Goal: Transaction & Acquisition: Purchase product/service

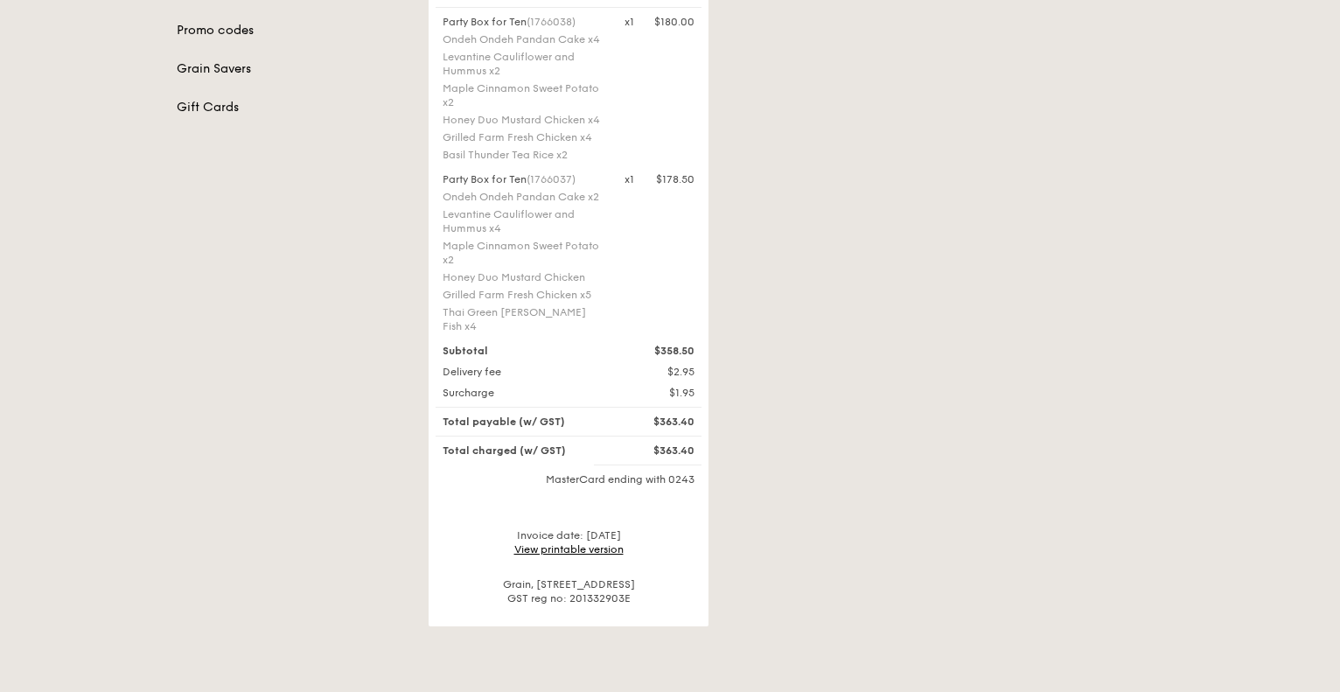
scroll to position [437, 0]
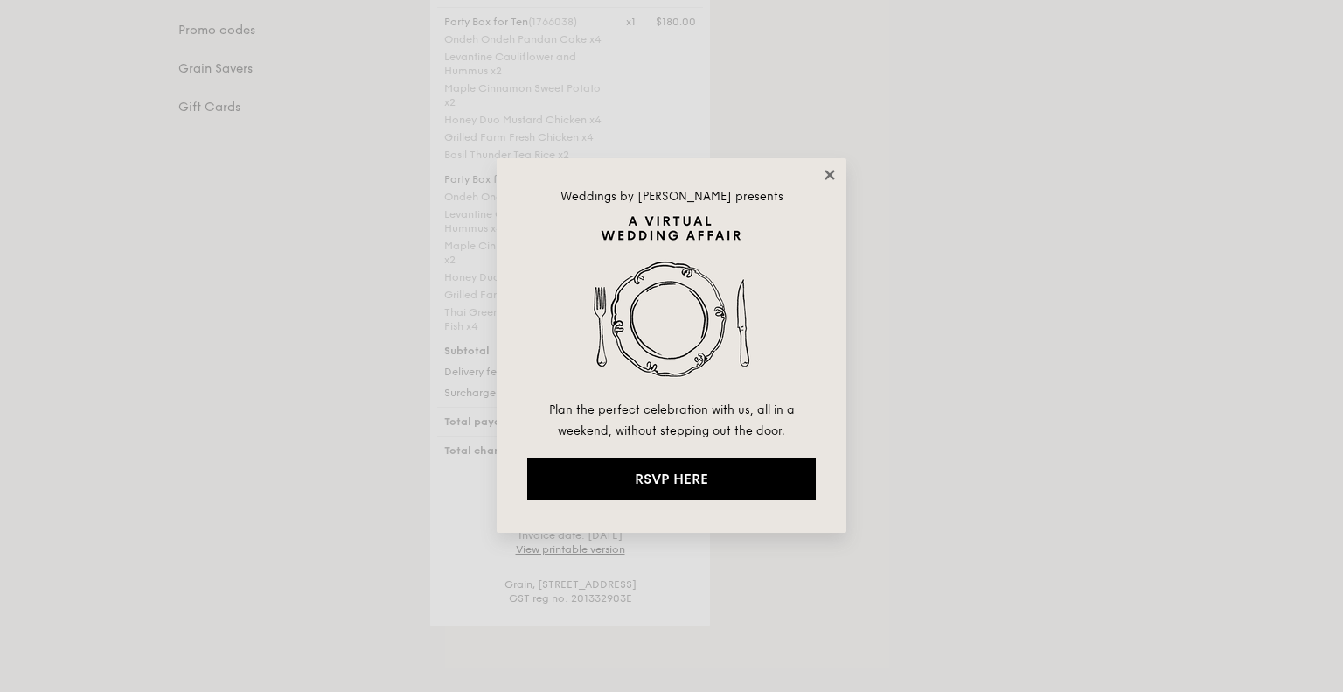
click at [835, 176] on icon at bounding box center [830, 175] width 16 height 16
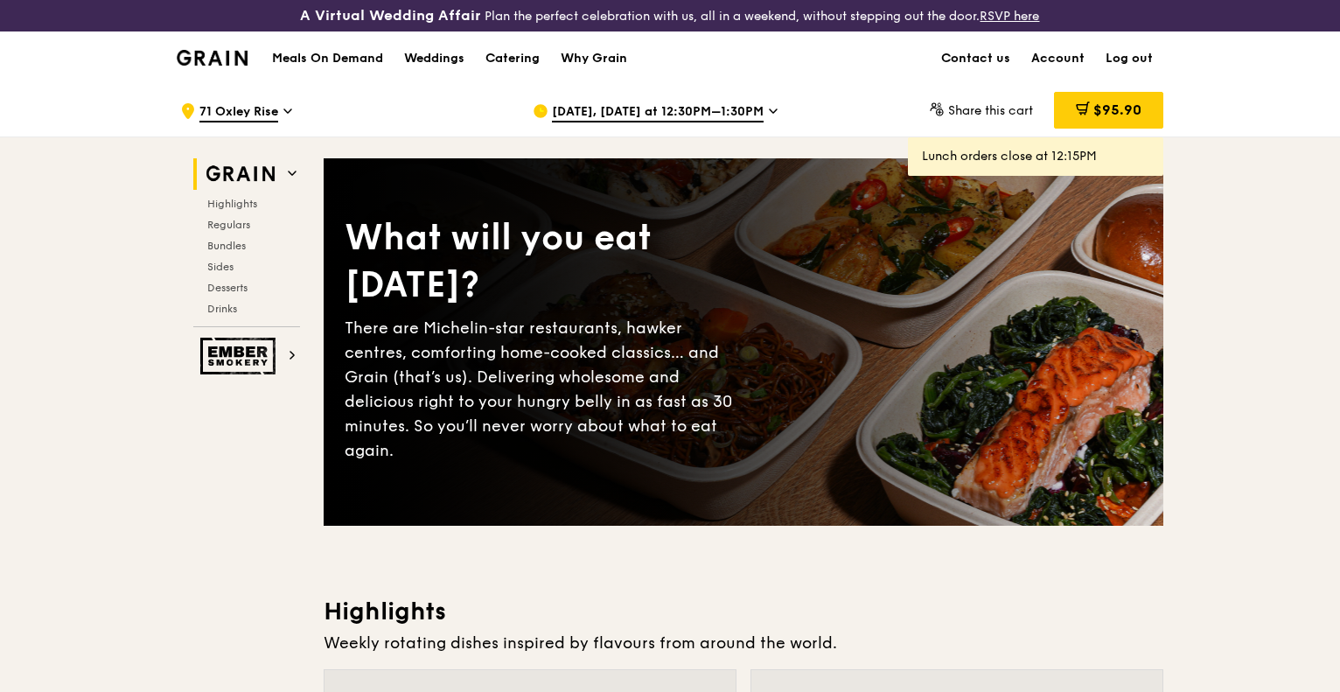
click at [341, 62] on h1 "Meals On Demand" at bounding box center [327, 58] width 111 height 17
click at [230, 241] on span "Bundles" at bounding box center [227, 246] width 41 height 12
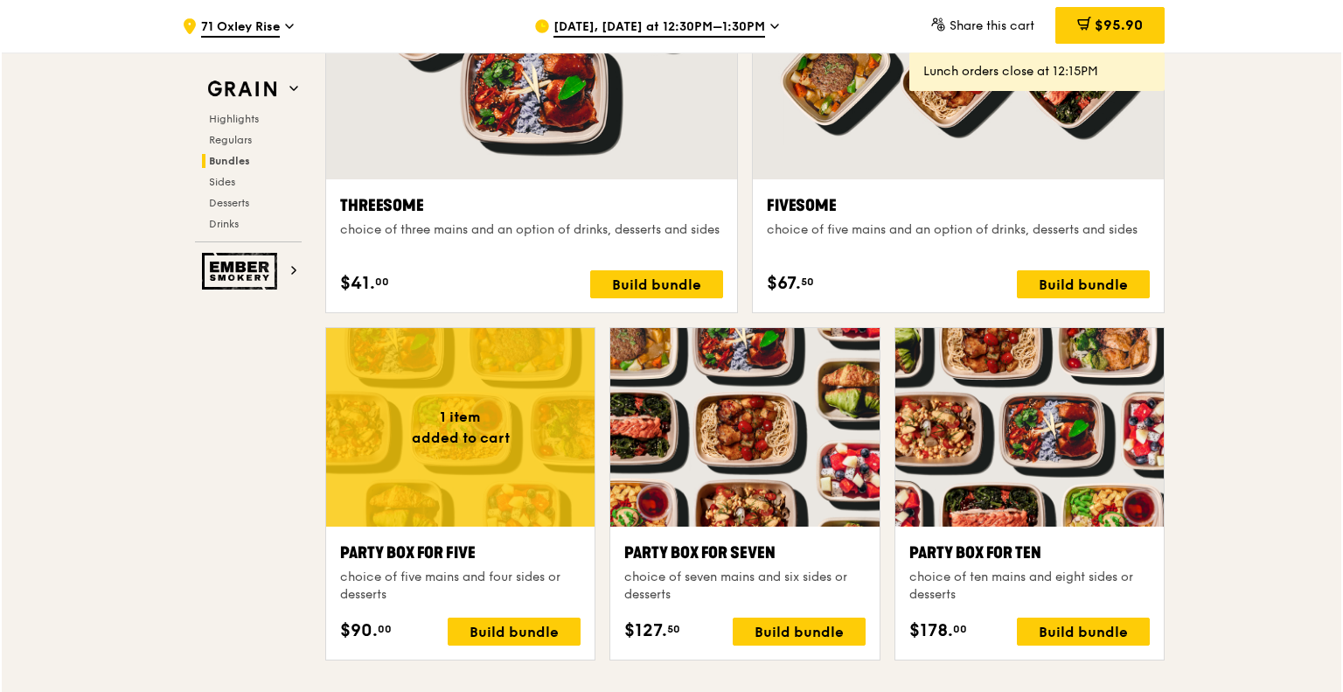
scroll to position [3236, 0]
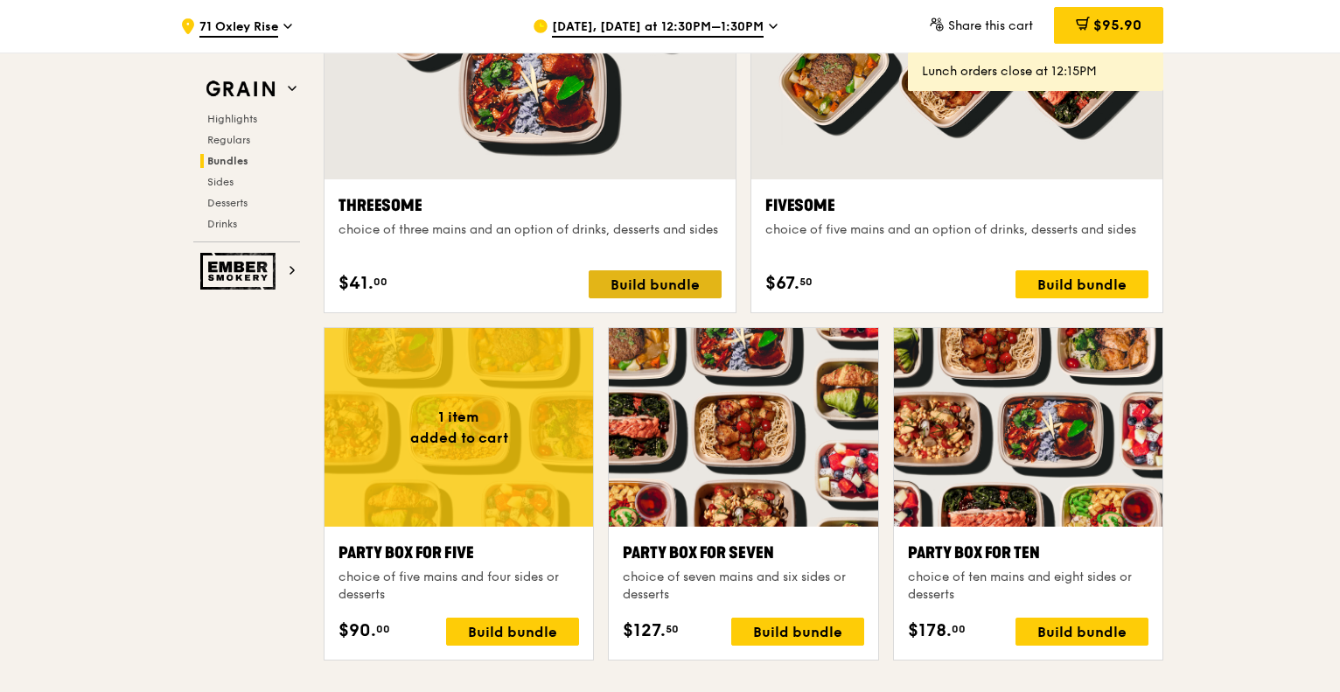
click at [634, 275] on div "Build bundle" at bounding box center [655, 284] width 133 height 28
click at [534, 622] on div "Build bundle" at bounding box center [512, 631] width 133 height 28
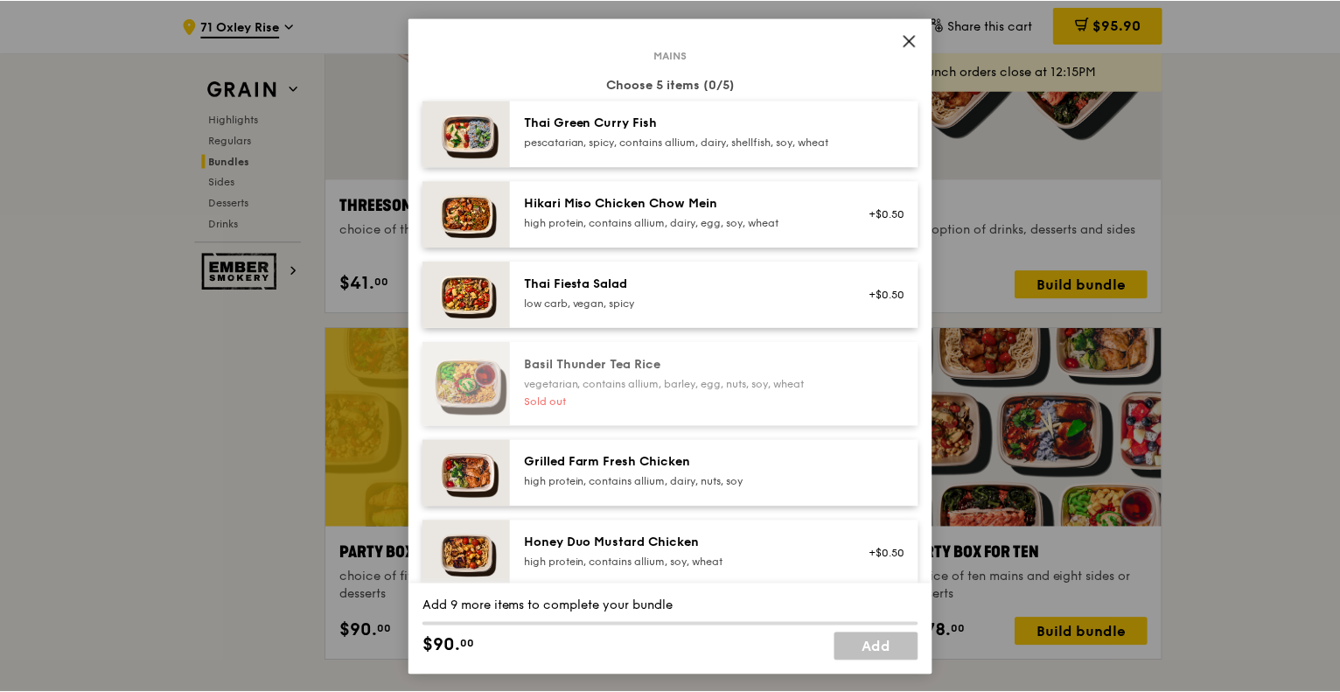
scroll to position [175, 0]
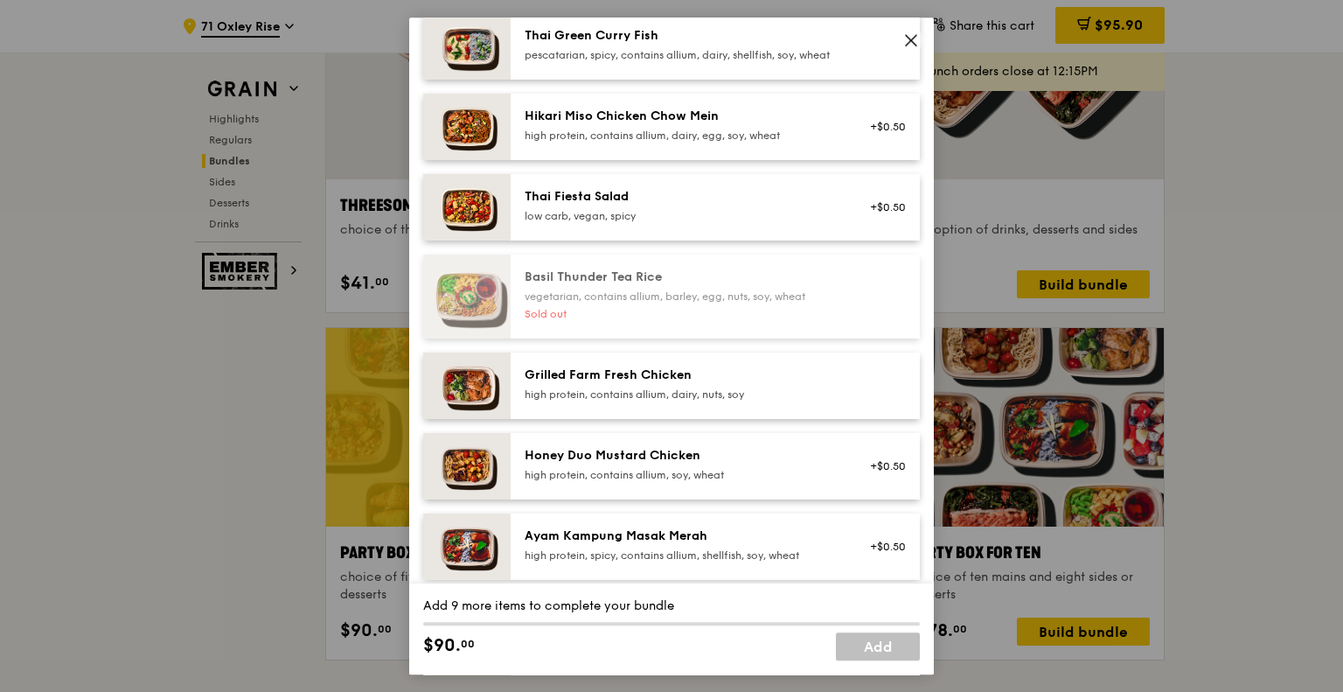
click at [479, 405] on img at bounding box center [466, 385] width 87 height 66
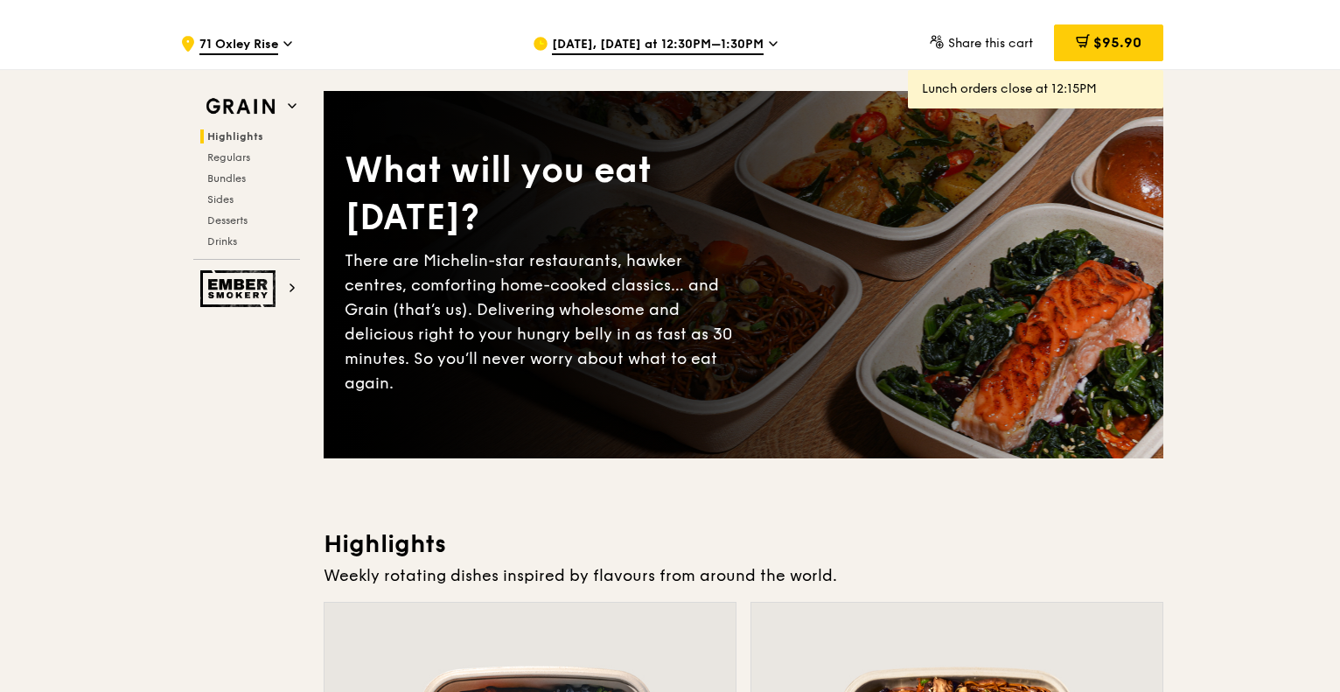
scroll to position [0, 0]
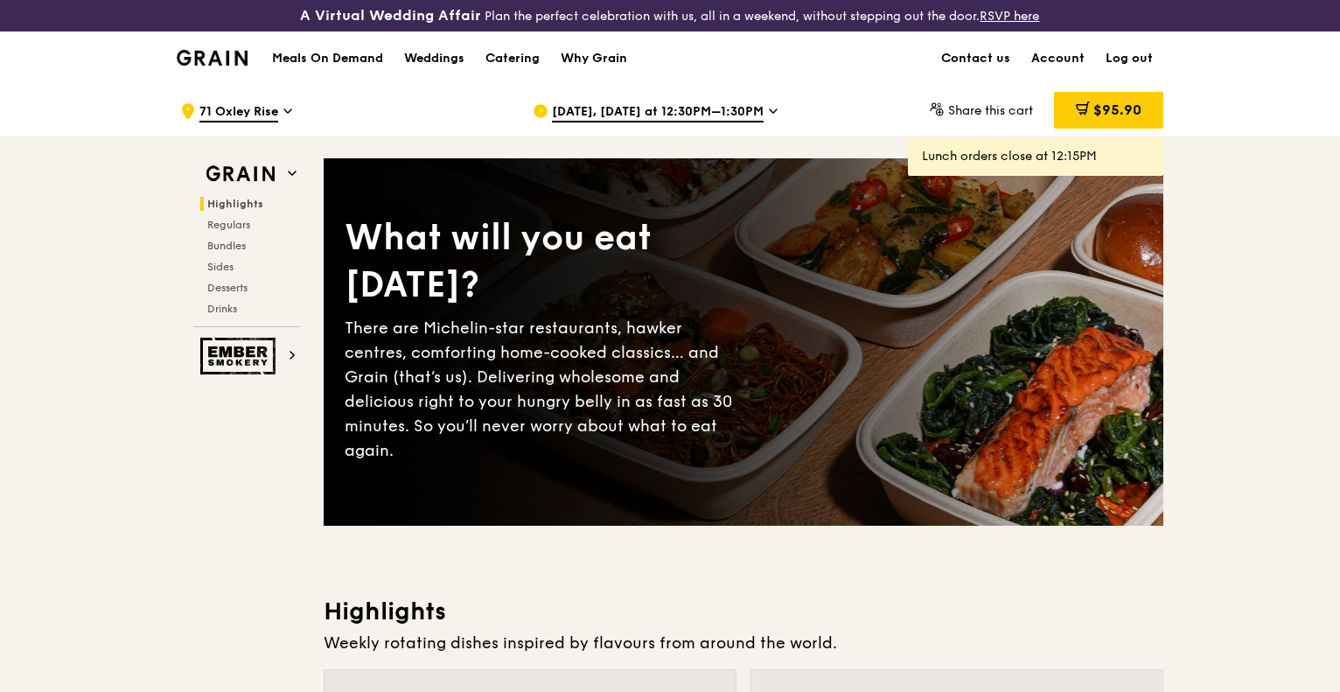
click at [326, 57] on h1 "Meals On Demand" at bounding box center [327, 58] width 111 height 17
click at [215, 55] on img at bounding box center [212, 58] width 71 height 16
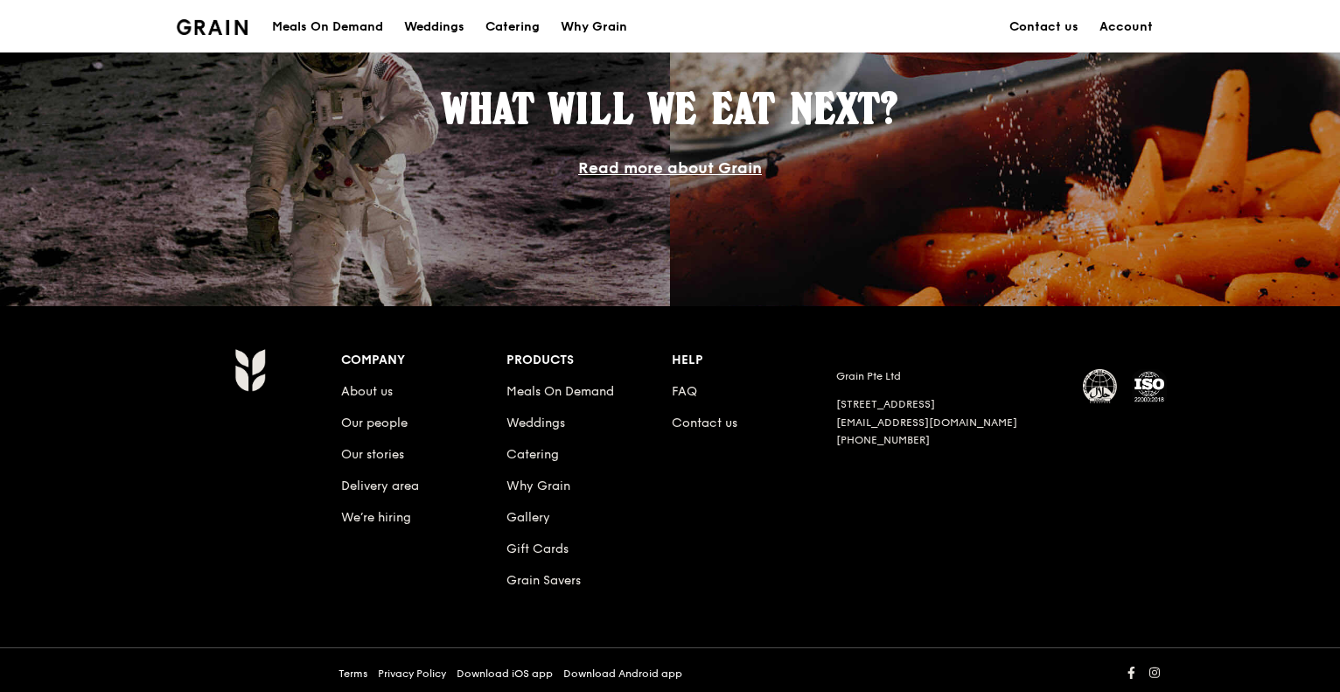
scroll to position [1461, 0]
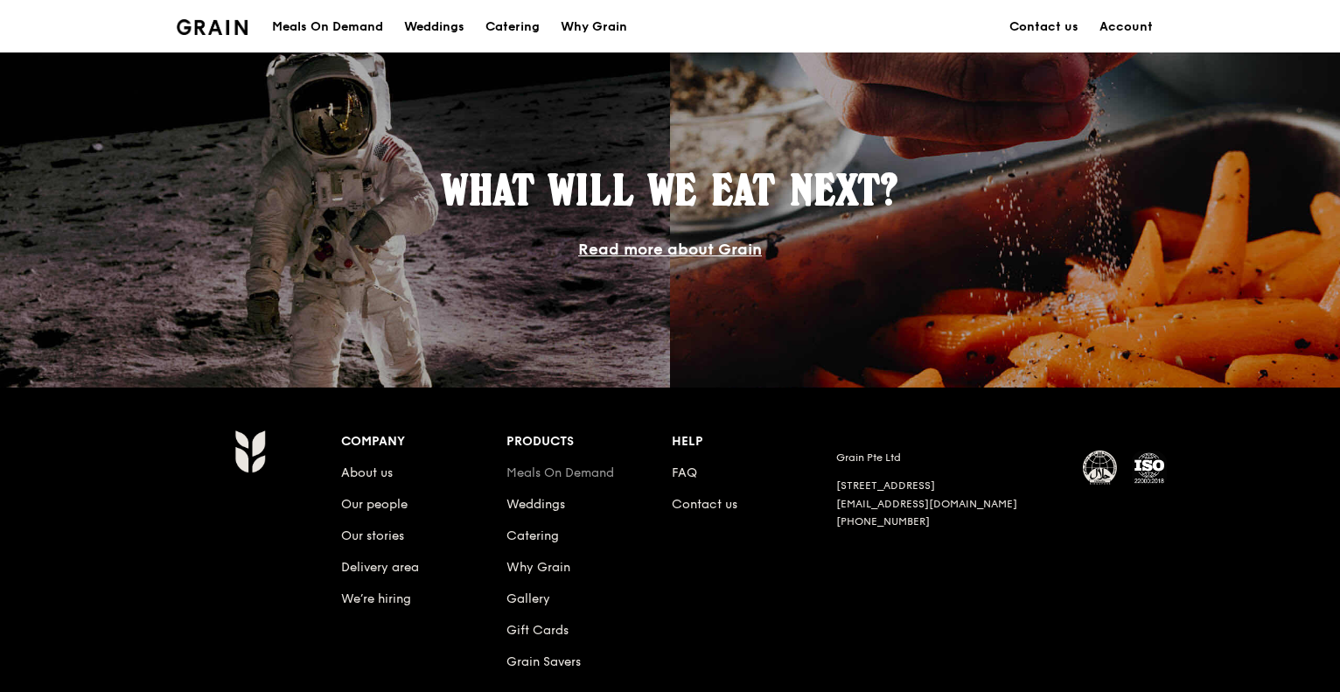
click at [564, 470] on link "Meals On Demand" at bounding box center [560, 472] width 108 height 15
